Goal: Task Accomplishment & Management: Use online tool/utility

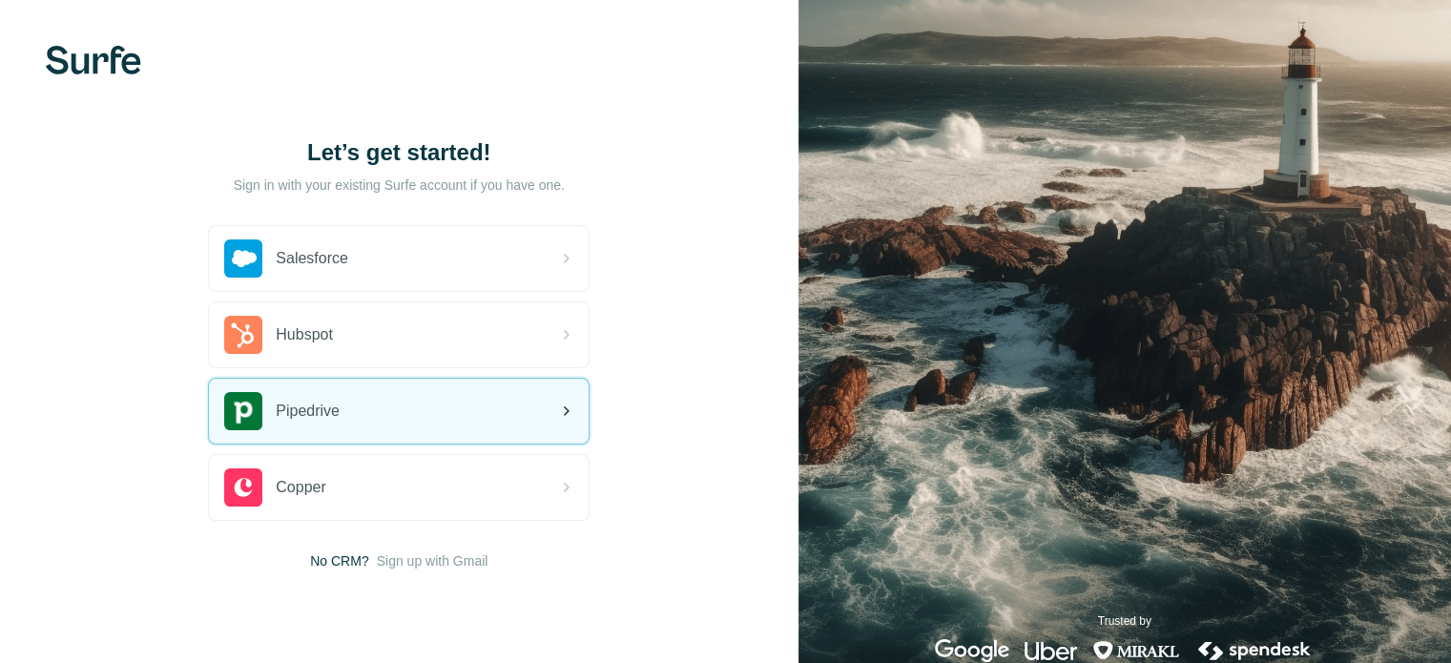
click at [484, 406] on div "Pipedrive" at bounding box center [399, 411] width 380 height 65
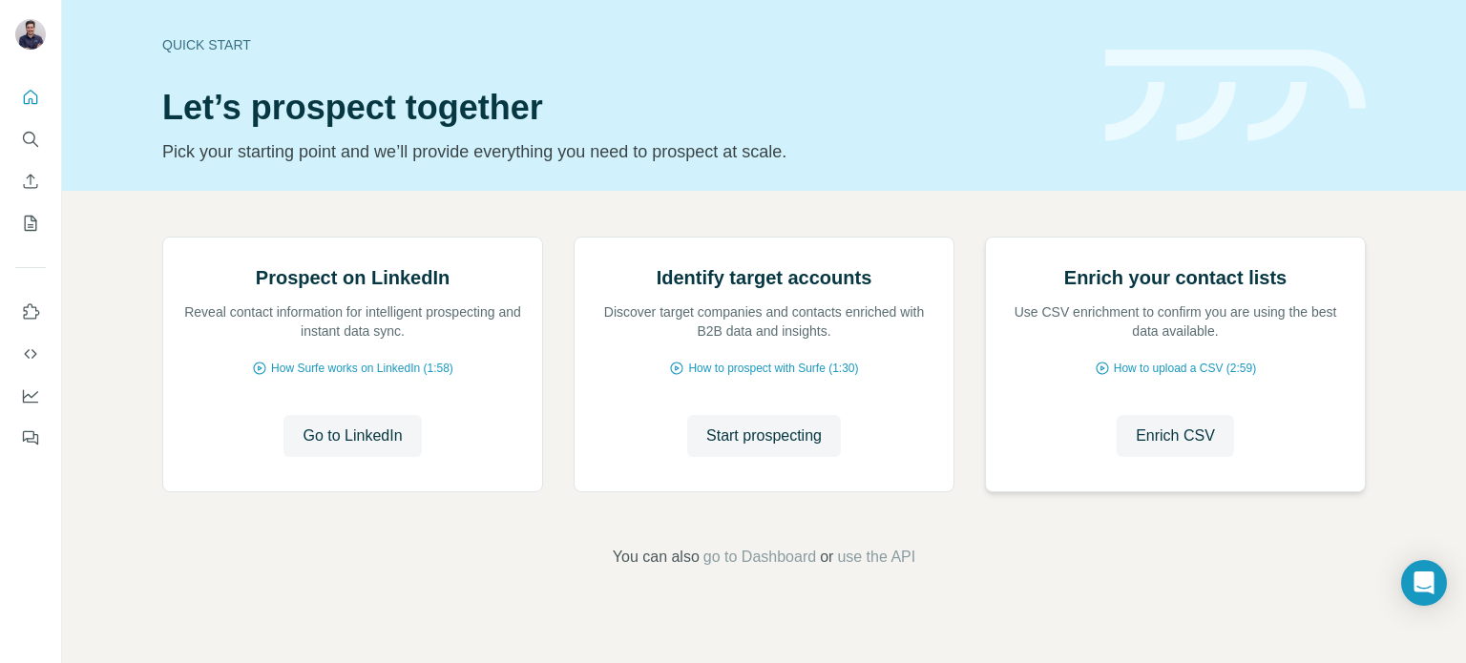
scroll to position [160, 0]
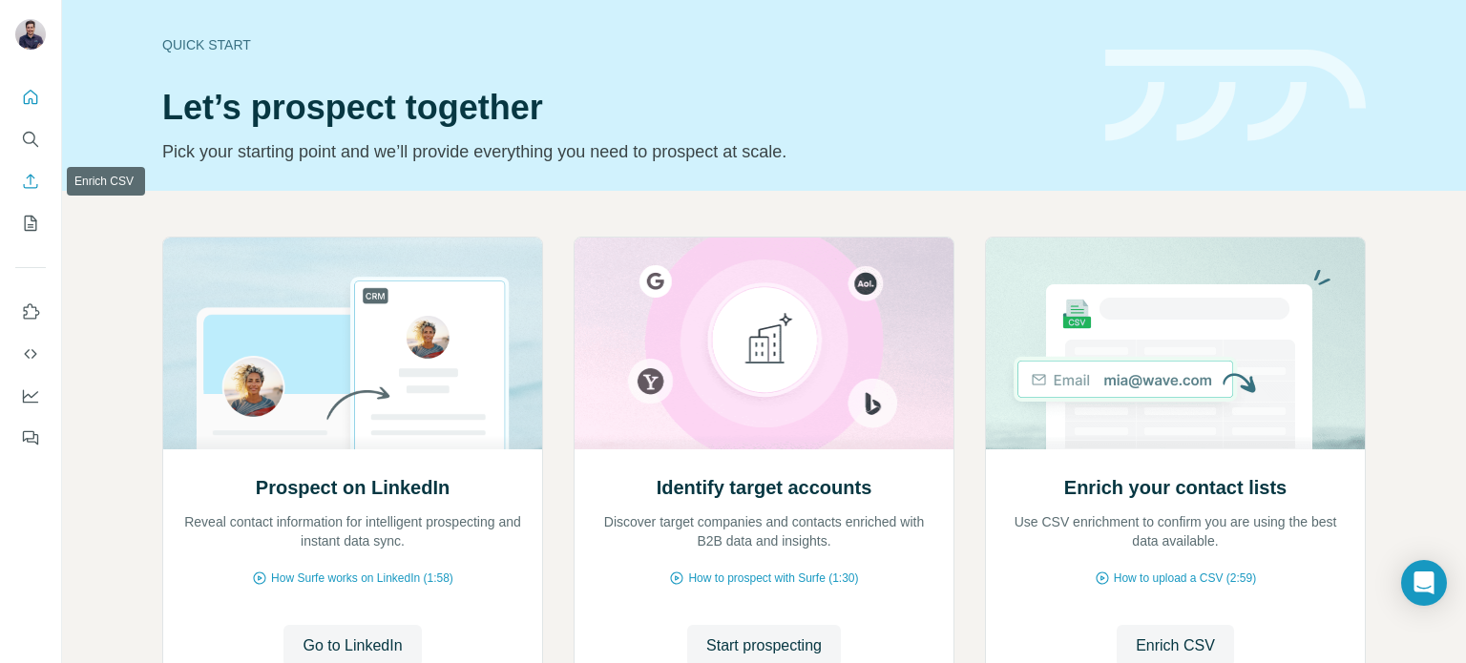
click at [34, 175] on icon "Enrich CSV" at bounding box center [30, 181] width 19 height 19
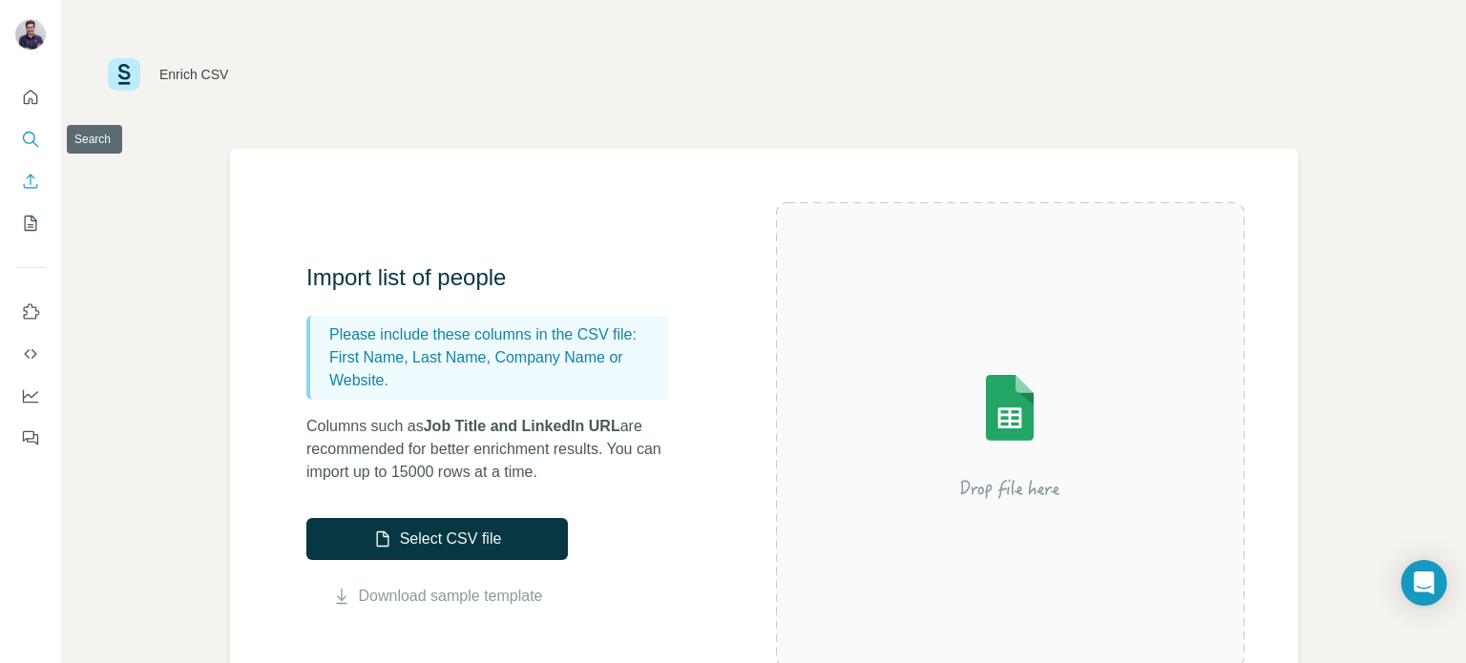
click at [31, 136] on icon "Search" at bounding box center [30, 139] width 19 height 19
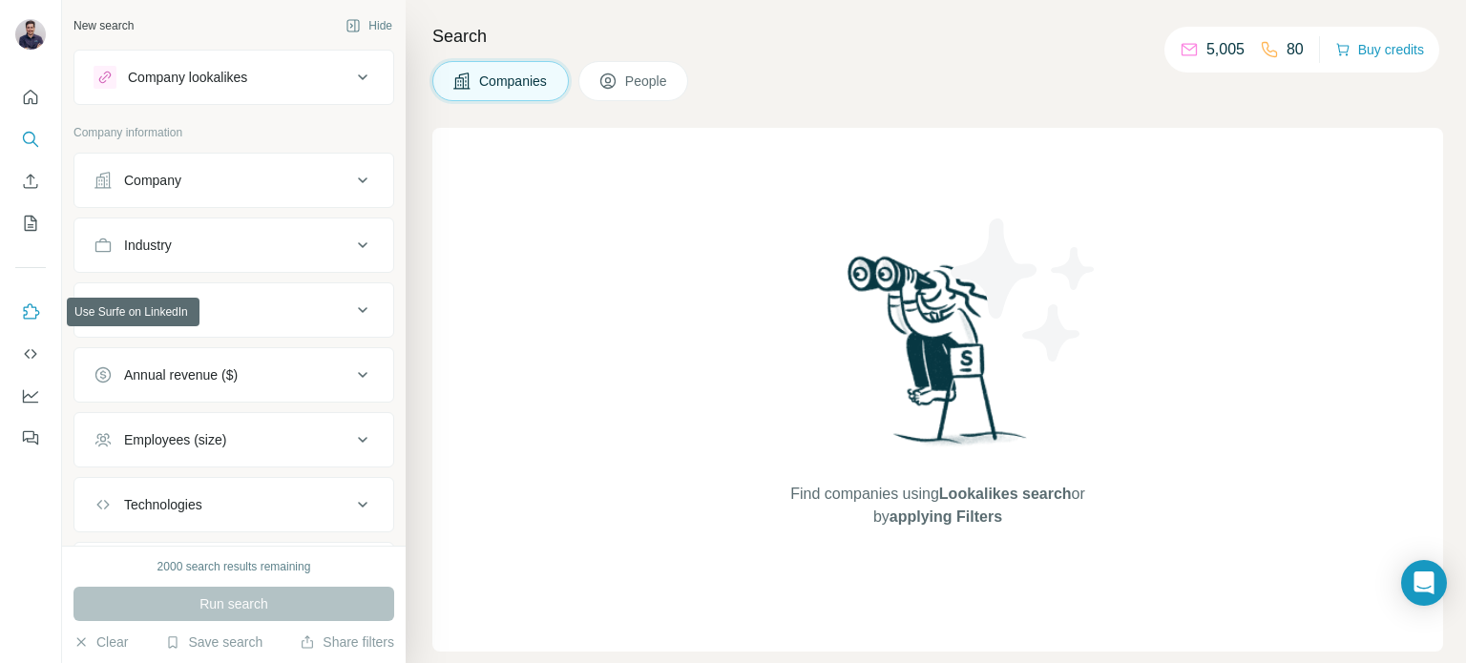
click at [19, 298] on button "Use Surfe on LinkedIn" at bounding box center [30, 312] width 31 height 34
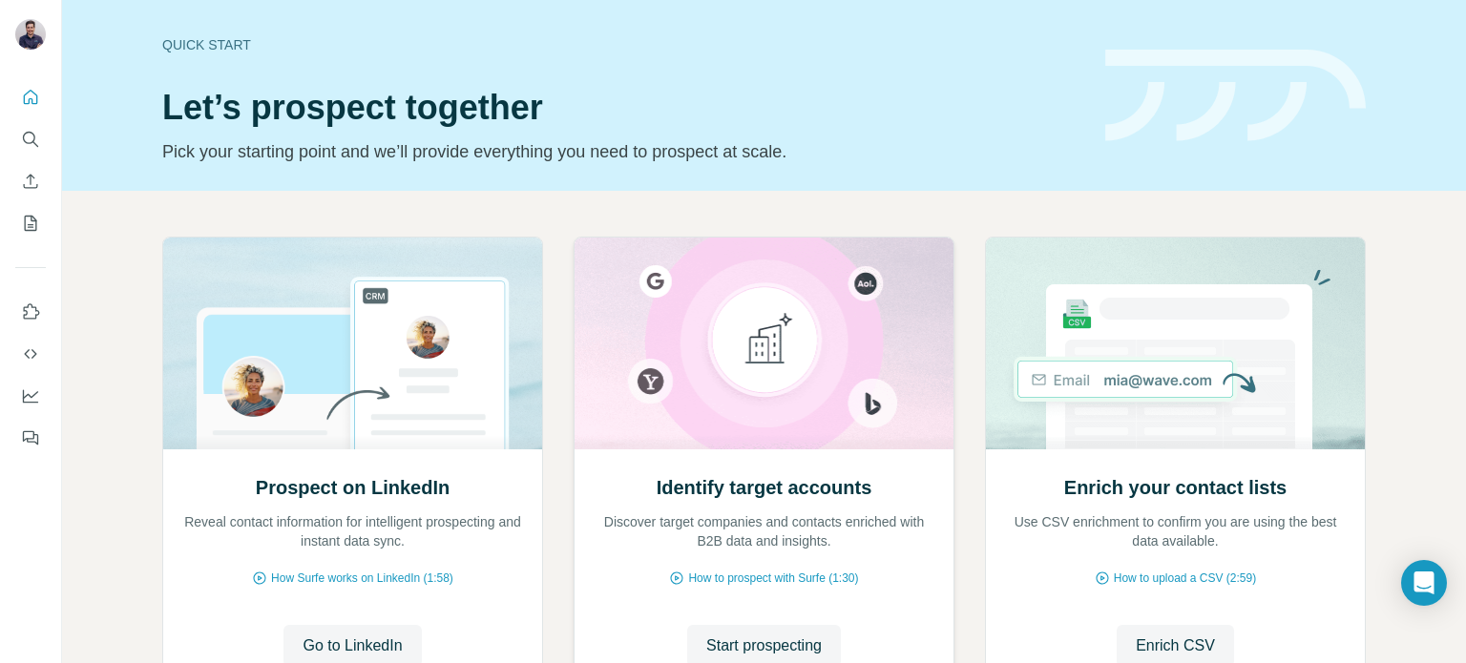
scroll to position [160, 0]
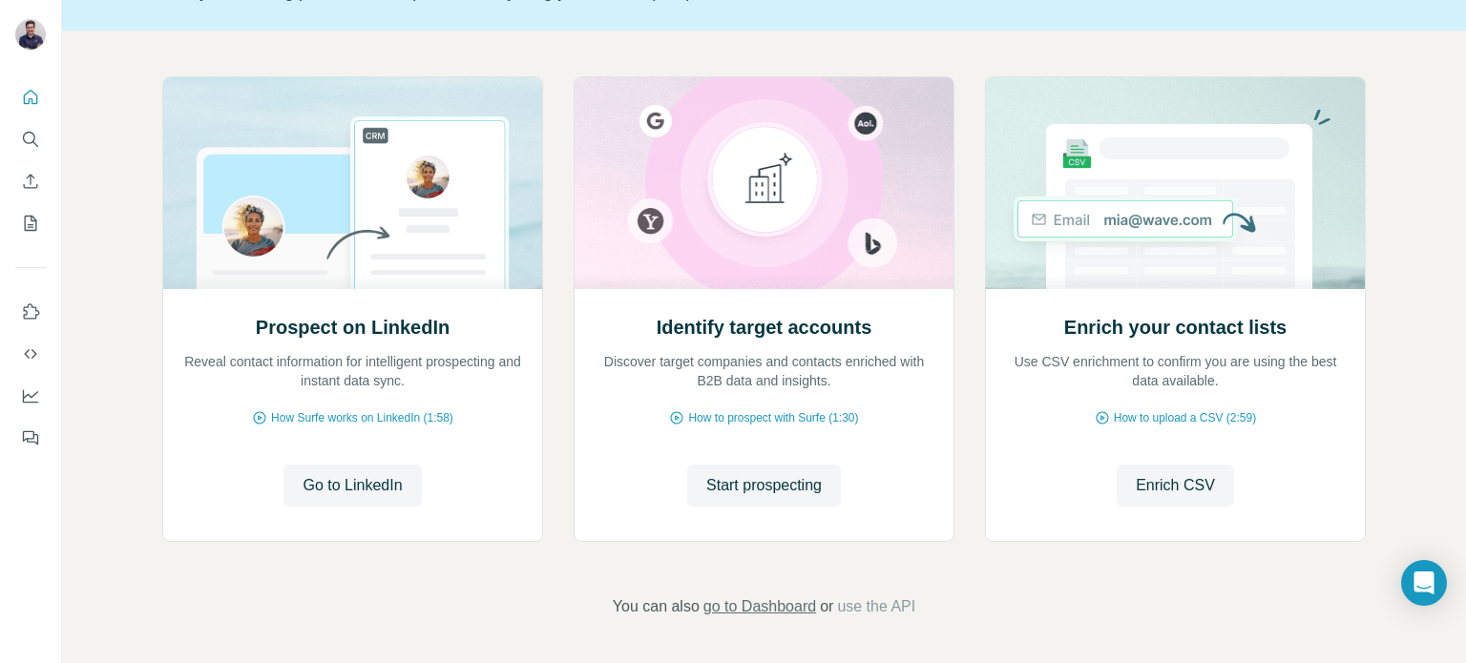
click at [761, 604] on span "go to Dashboard" at bounding box center [759, 606] width 113 height 23
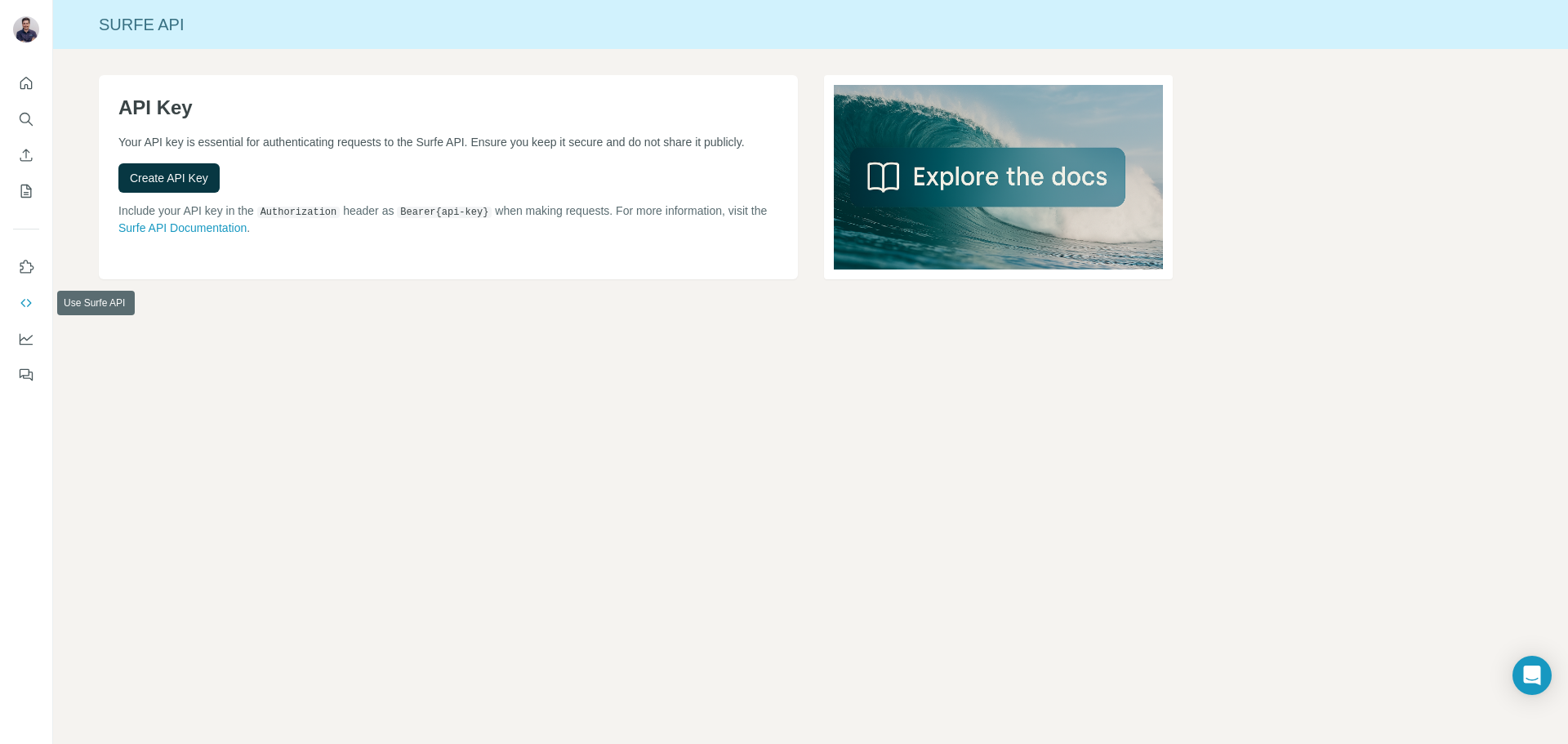
click at [28, 295] on button "Use Surfe API" at bounding box center [26, 303] width 27 height 29
click at [26, 271] on icon "Use Surfe on LinkedIn" at bounding box center [26, 266] width 16 height 16
click at [27, 81] on icon "Quick start" at bounding box center [26, 83] width 16 height 16
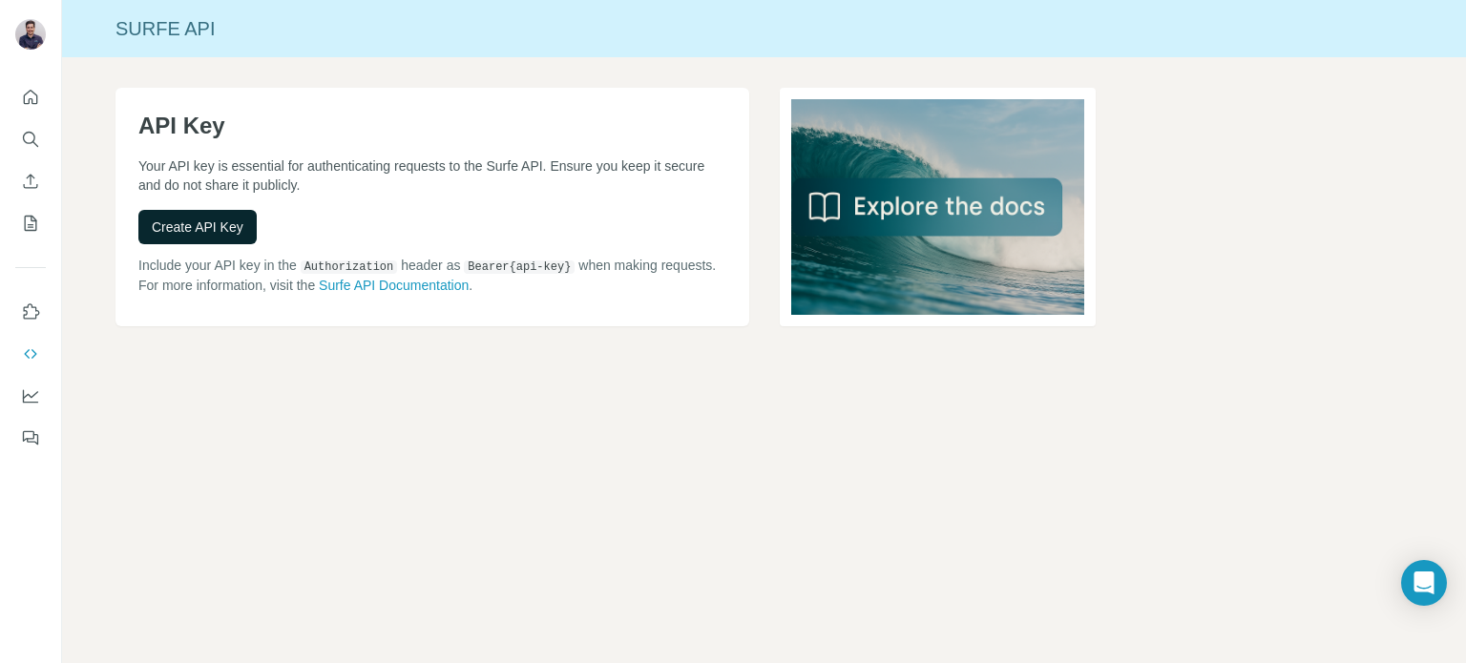
click at [221, 219] on span "Create API Key" at bounding box center [198, 227] width 92 height 19
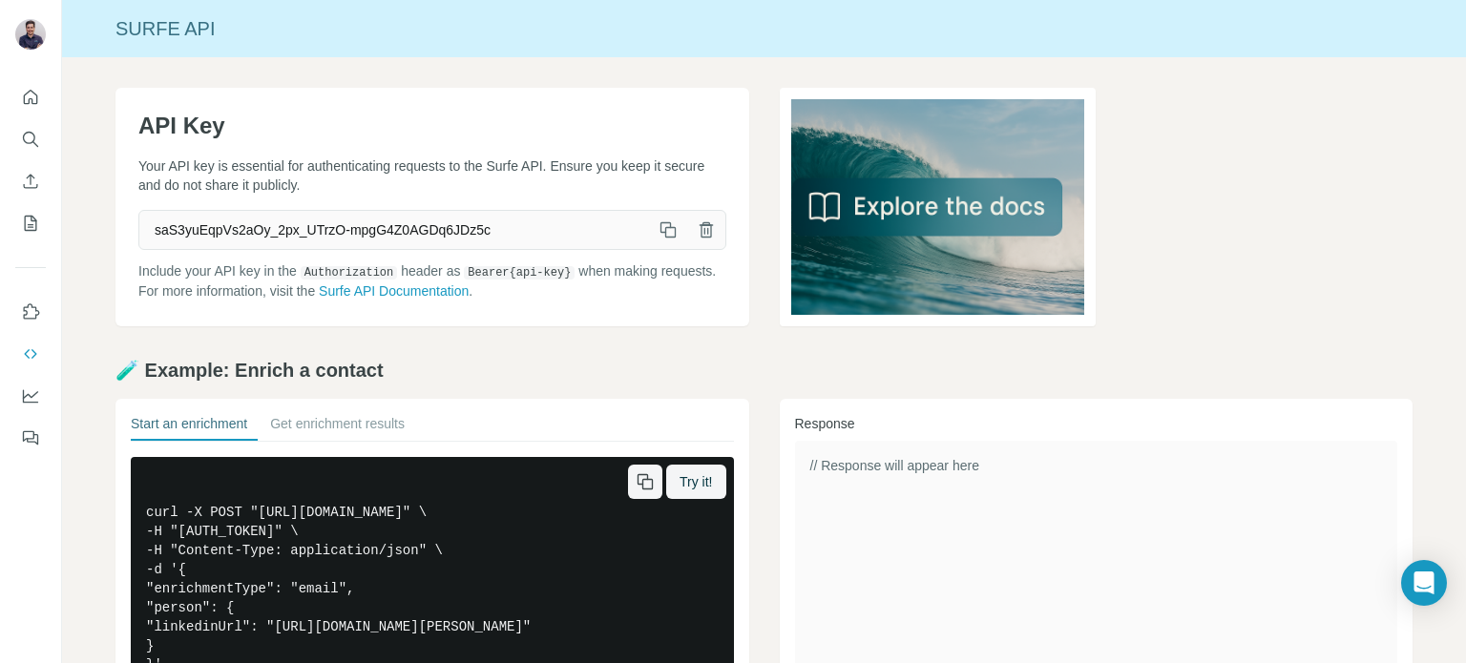
click at [636, 482] on icon "button" at bounding box center [645, 481] width 19 height 19
click at [1027, 484] on div "// Response will appear here" at bounding box center [1096, 565] width 603 height 248
